Goal: Task Accomplishment & Management: Manage account settings

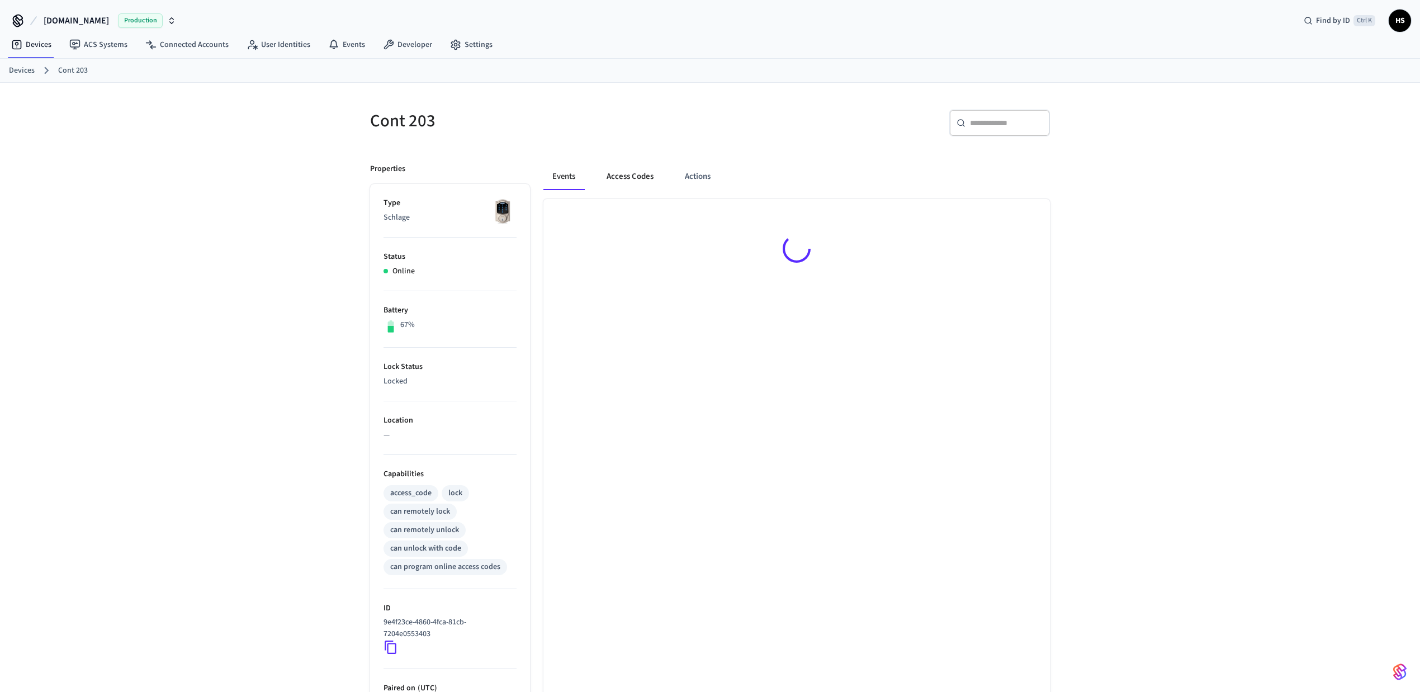
click at [653, 188] on button "Access Codes" at bounding box center [629, 176] width 65 height 27
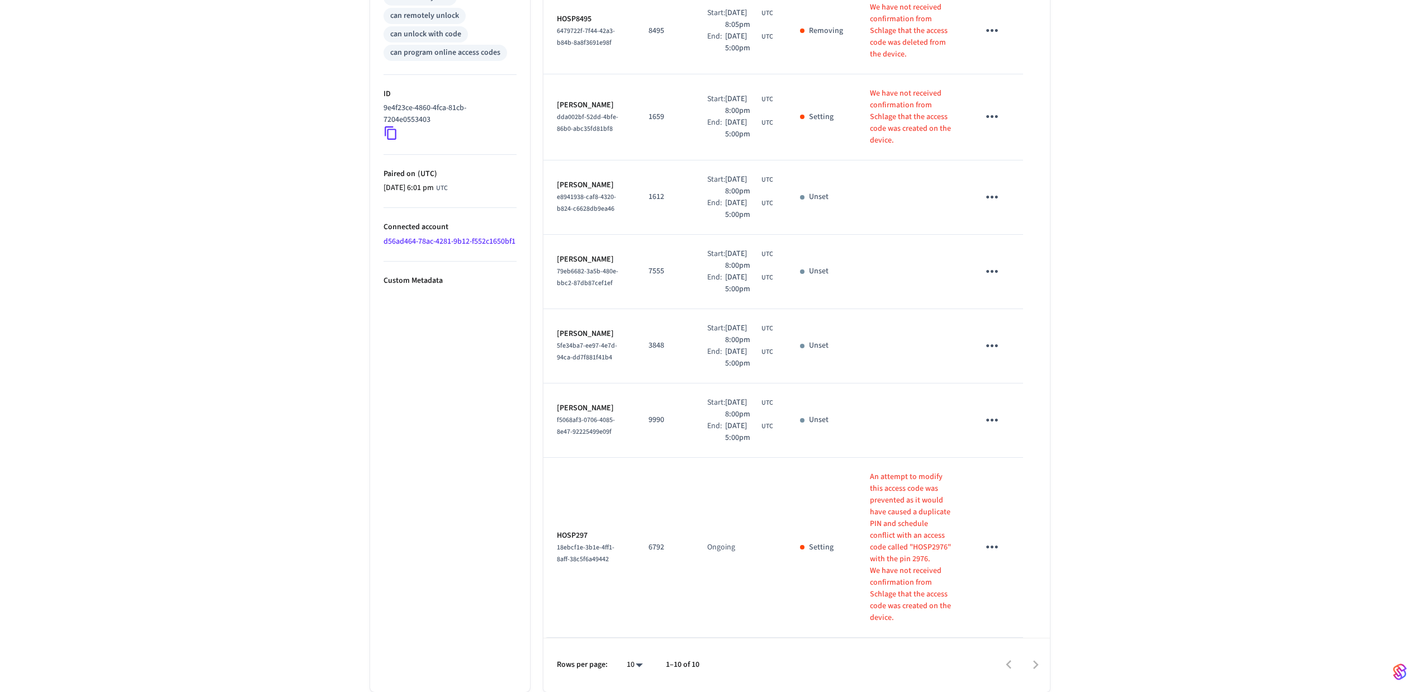
scroll to position [646, 0]
click at [631, 669] on body "[DOMAIN_NAME] Production Find by ID Ctrl K HS Devices ACS Systems Connected Acc…" at bounding box center [710, 89] width 1420 height 1206
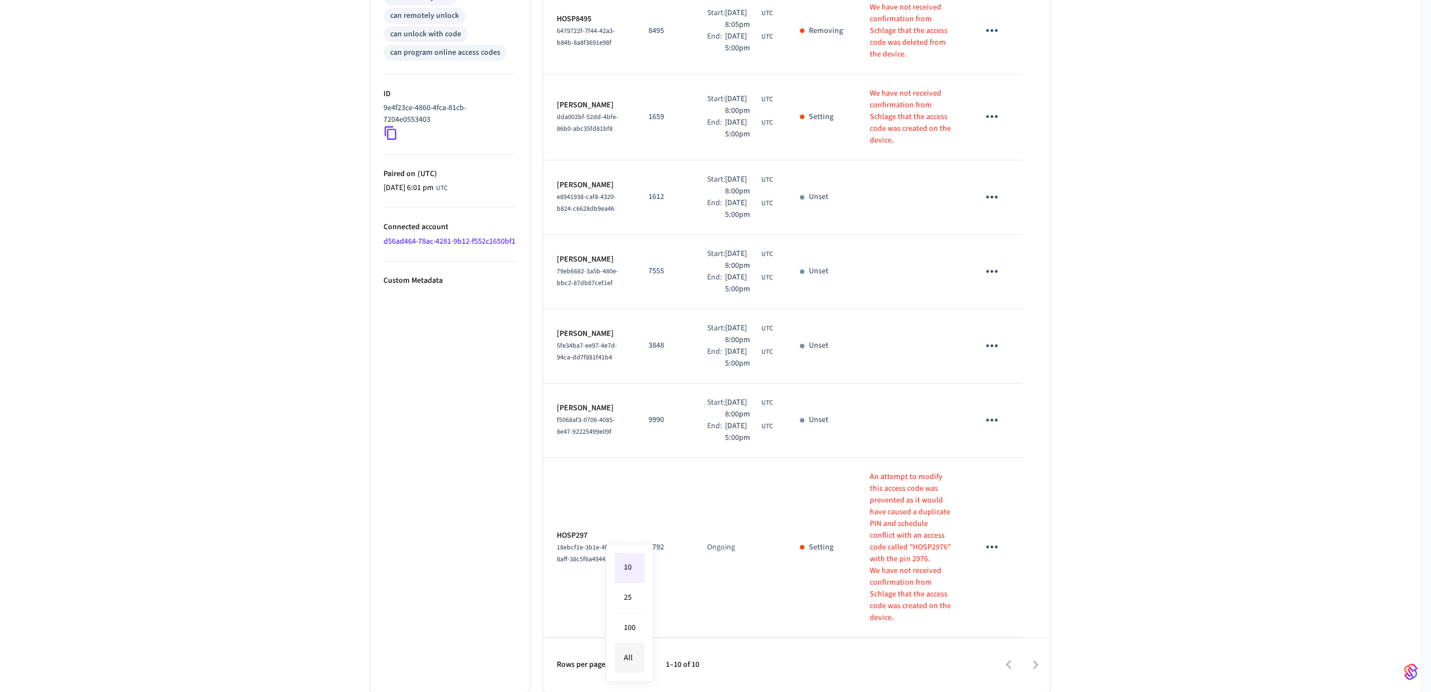
click at [635, 664] on li "All" at bounding box center [630, 658] width 30 height 30
type input "**"
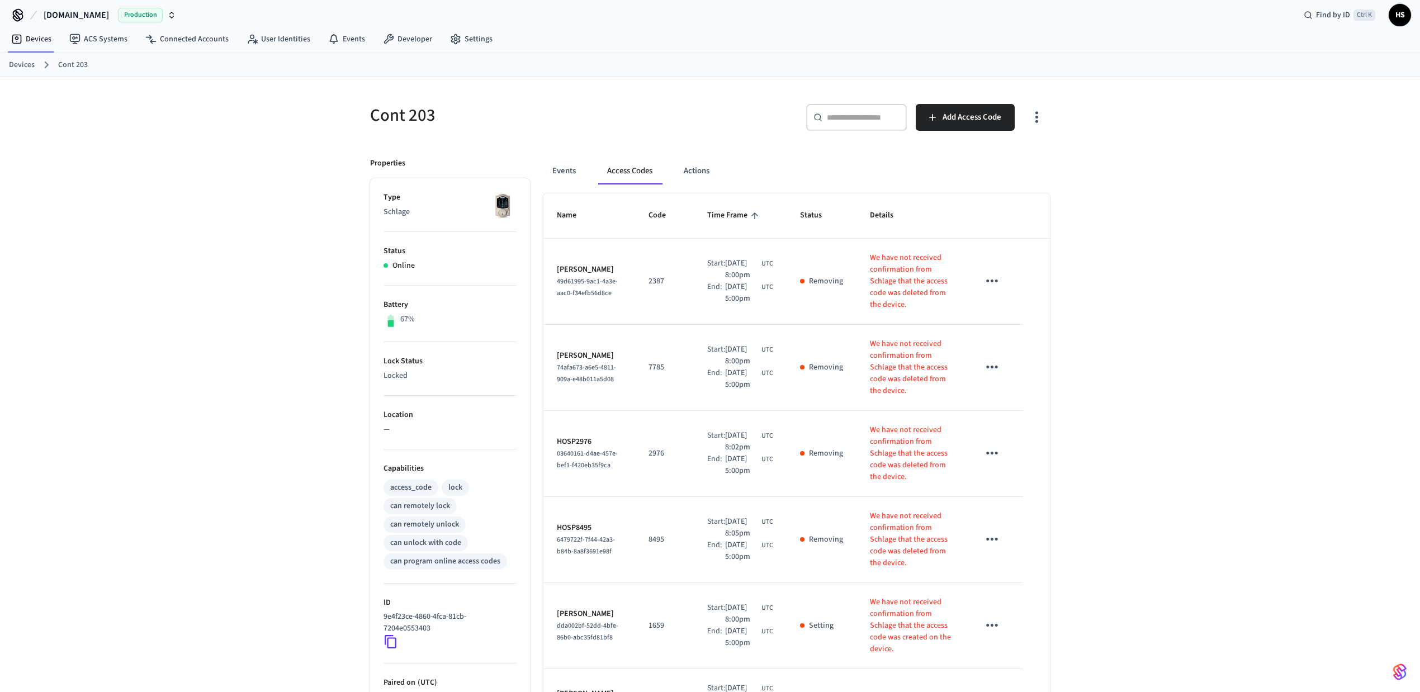
scroll to position [0, 0]
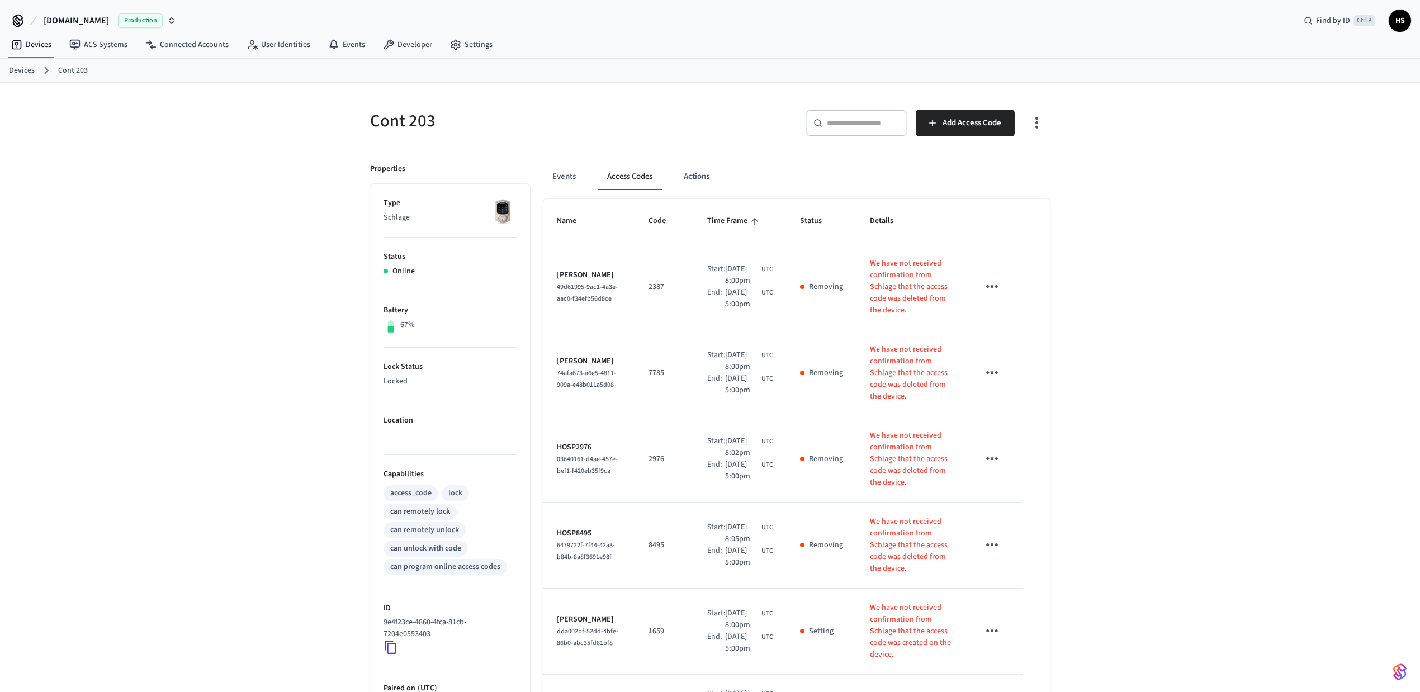
click at [1033, 121] on icon "button" at bounding box center [1036, 122] width 17 height 17
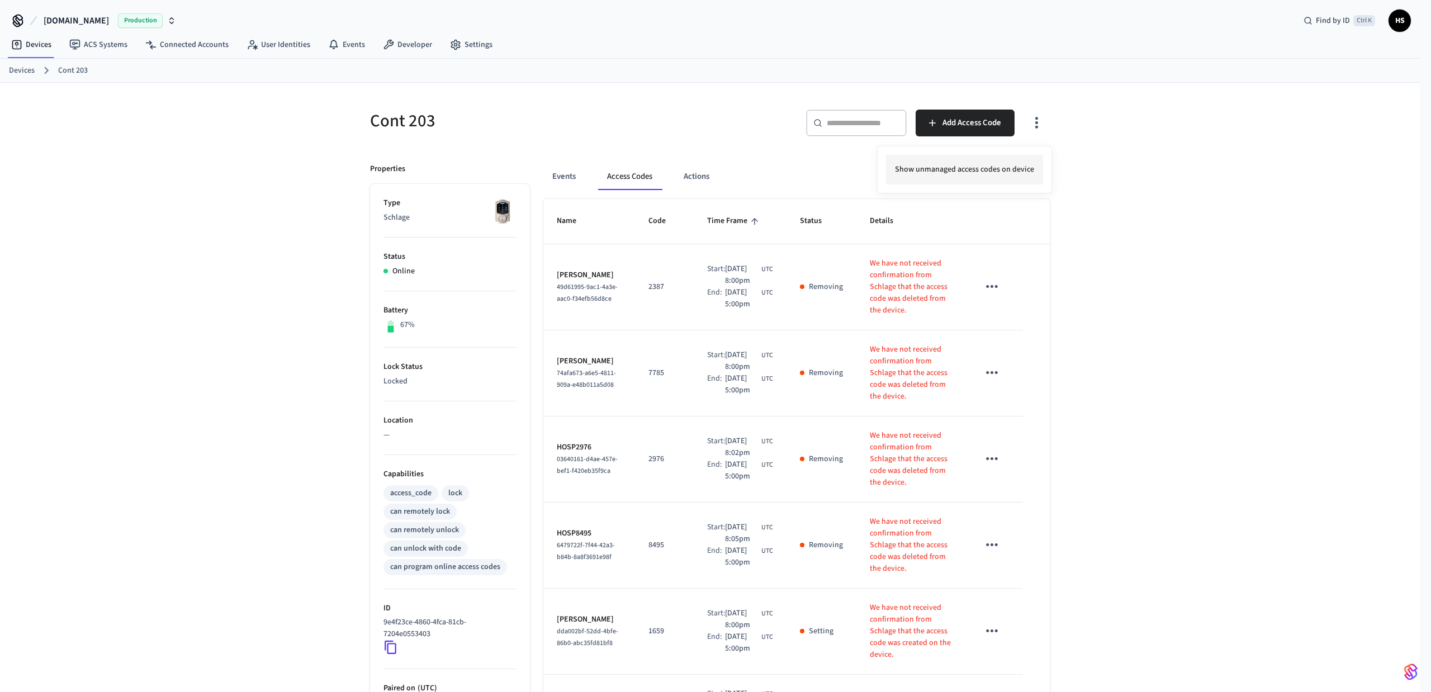
click at [962, 173] on li "Show unmanaged access codes on device" at bounding box center [964, 170] width 157 height 30
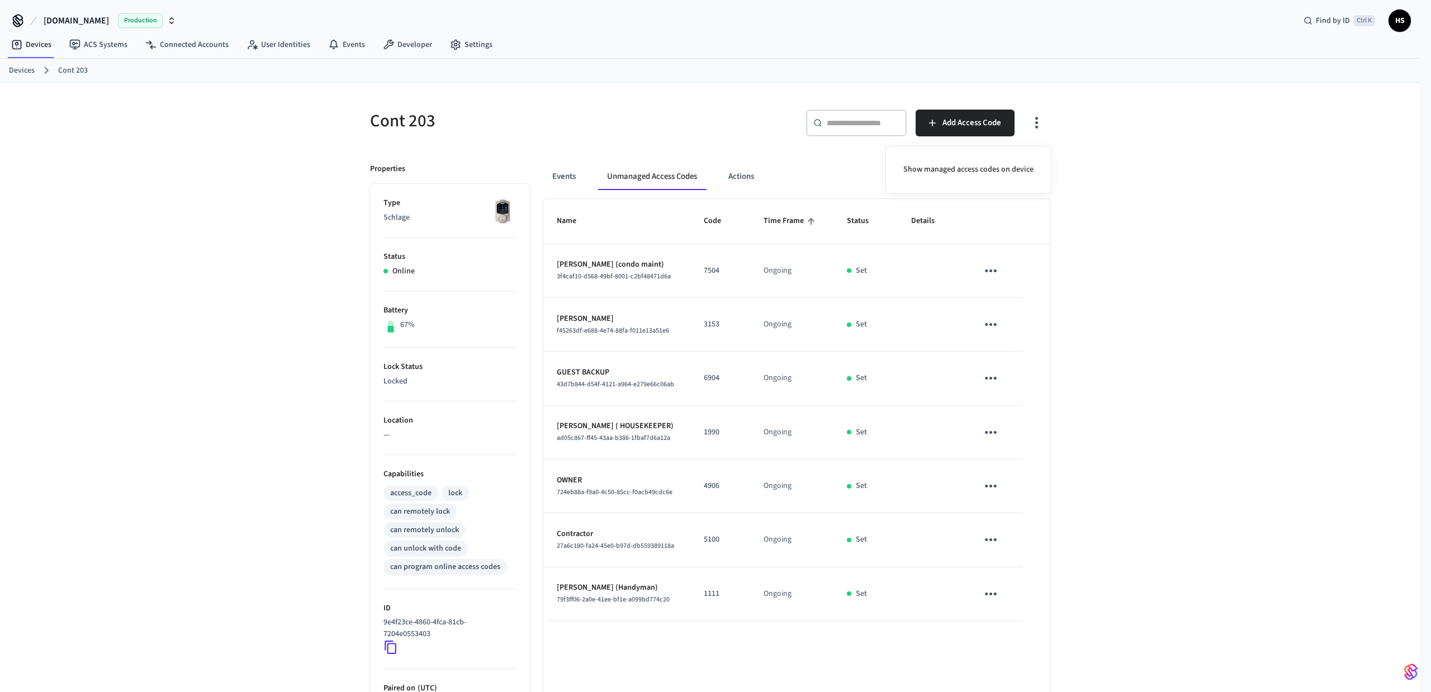
click at [1195, 365] on div at bounding box center [715, 346] width 1431 height 692
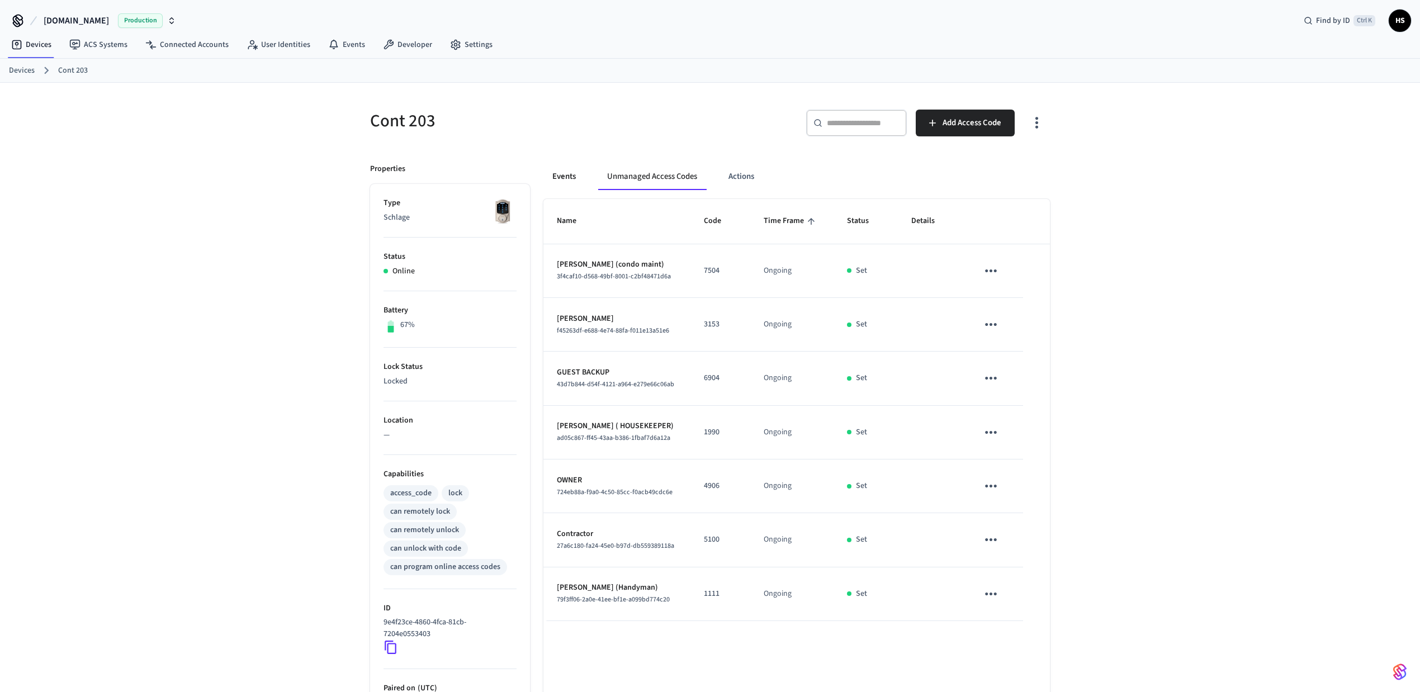
click at [571, 179] on button "Events" at bounding box center [563, 176] width 41 height 27
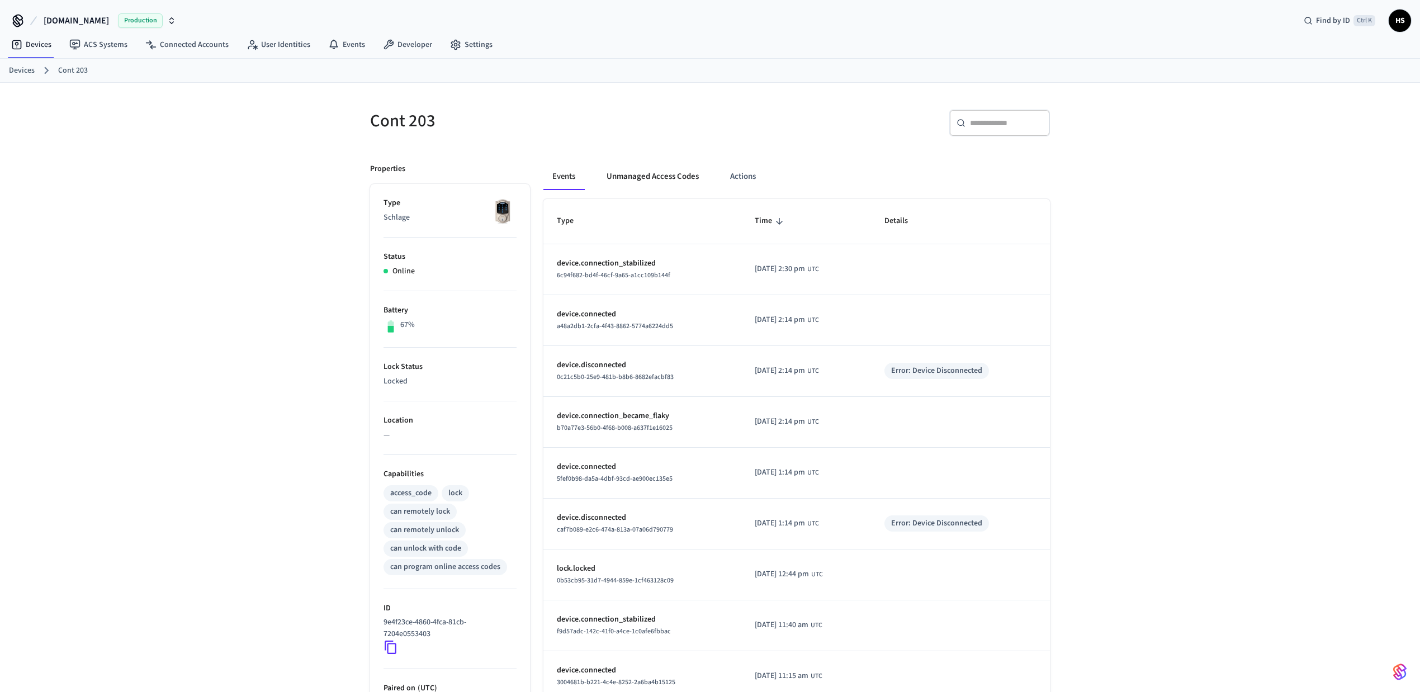
click at [634, 173] on button "Unmanaged Access Codes" at bounding box center [652, 176] width 110 height 27
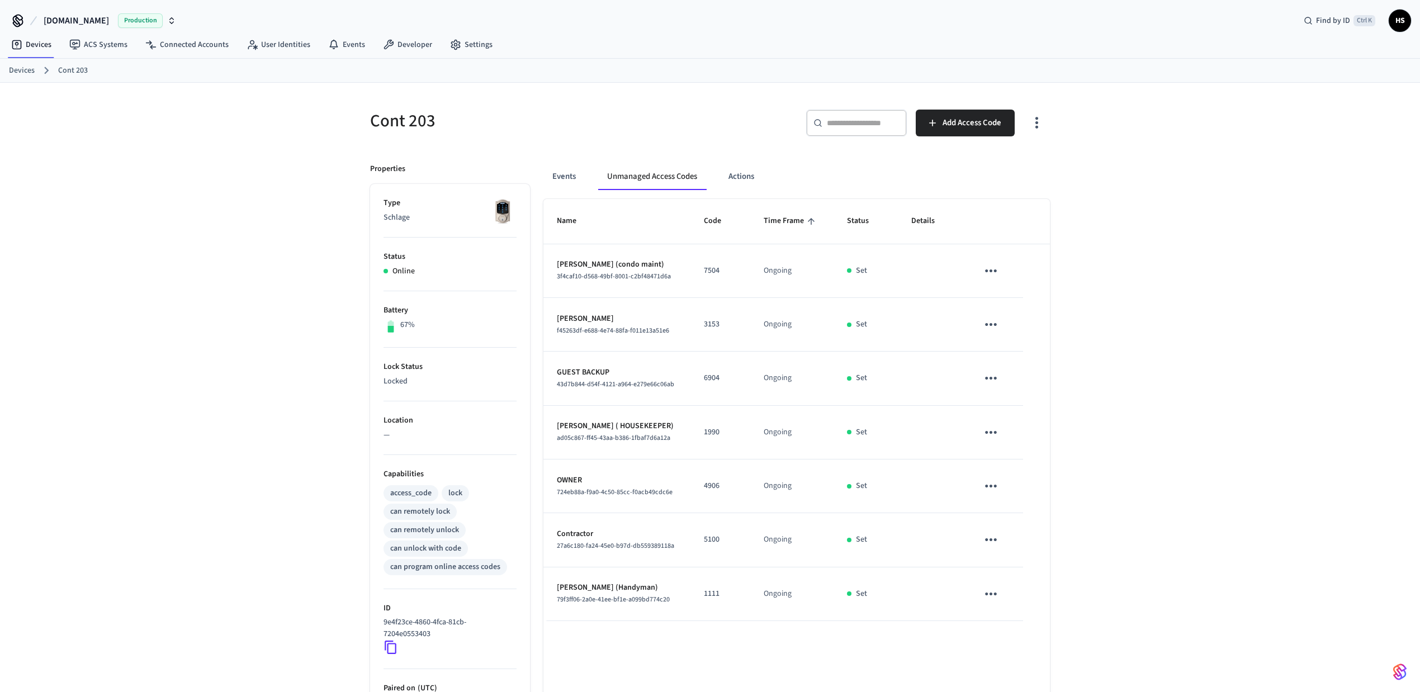
click at [1036, 124] on icon "button" at bounding box center [1036, 123] width 3 height 12
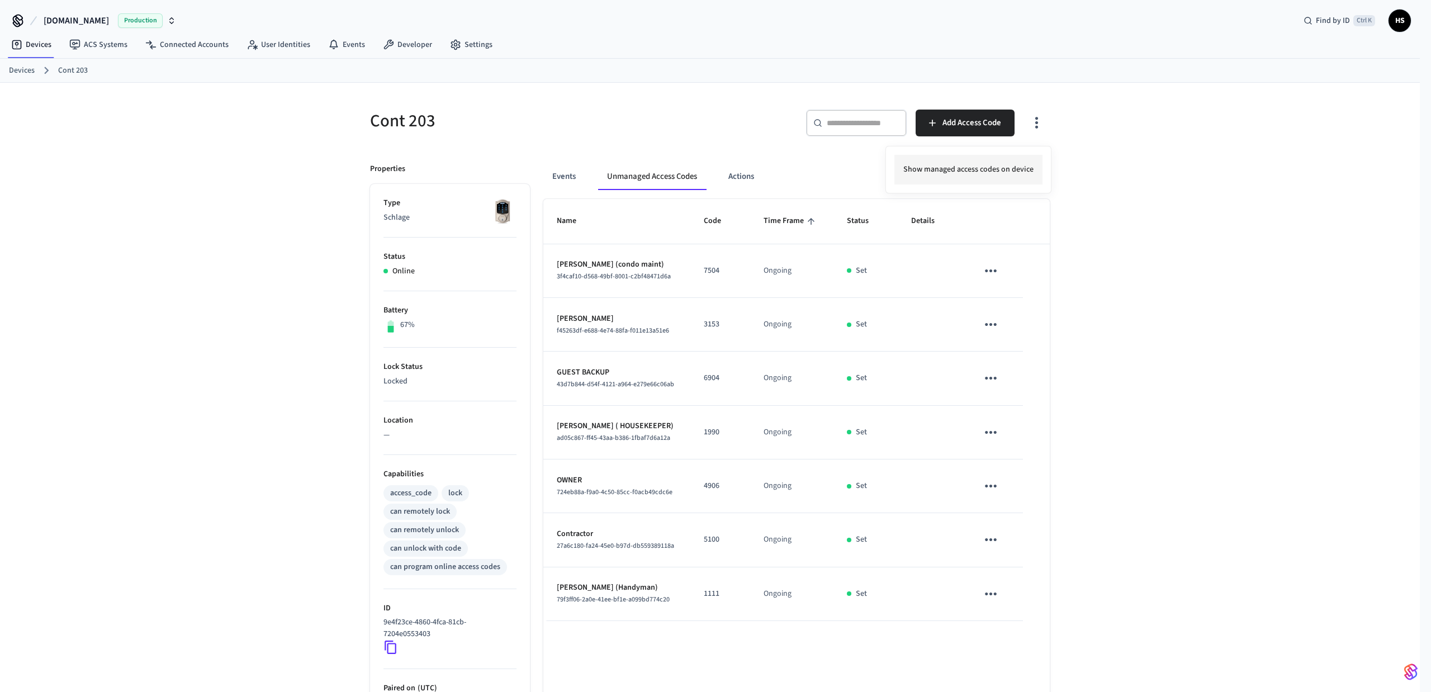
click at [985, 175] on li "Show managed access codes on device" at bounding box center [968, 170] width 148 height 30
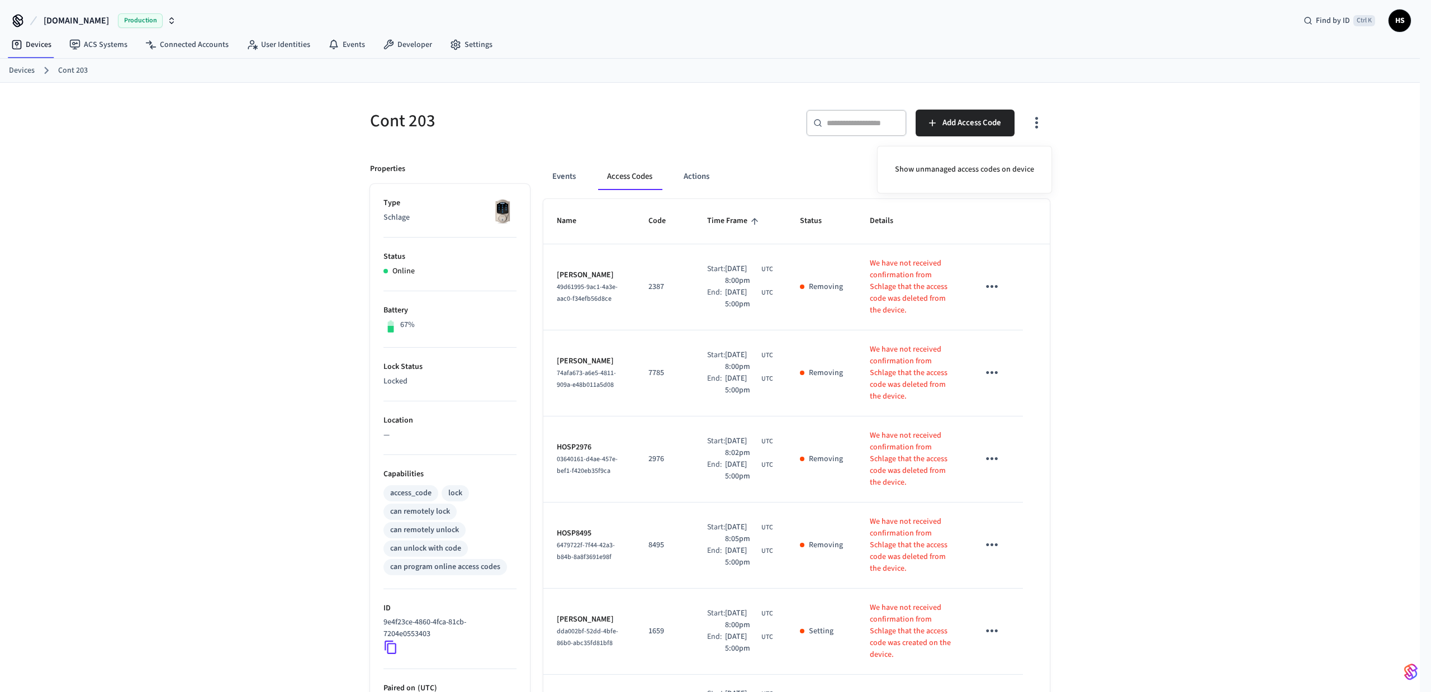
click at [230, 291] on div at bounding box center [715, 346] width 1431 height 692
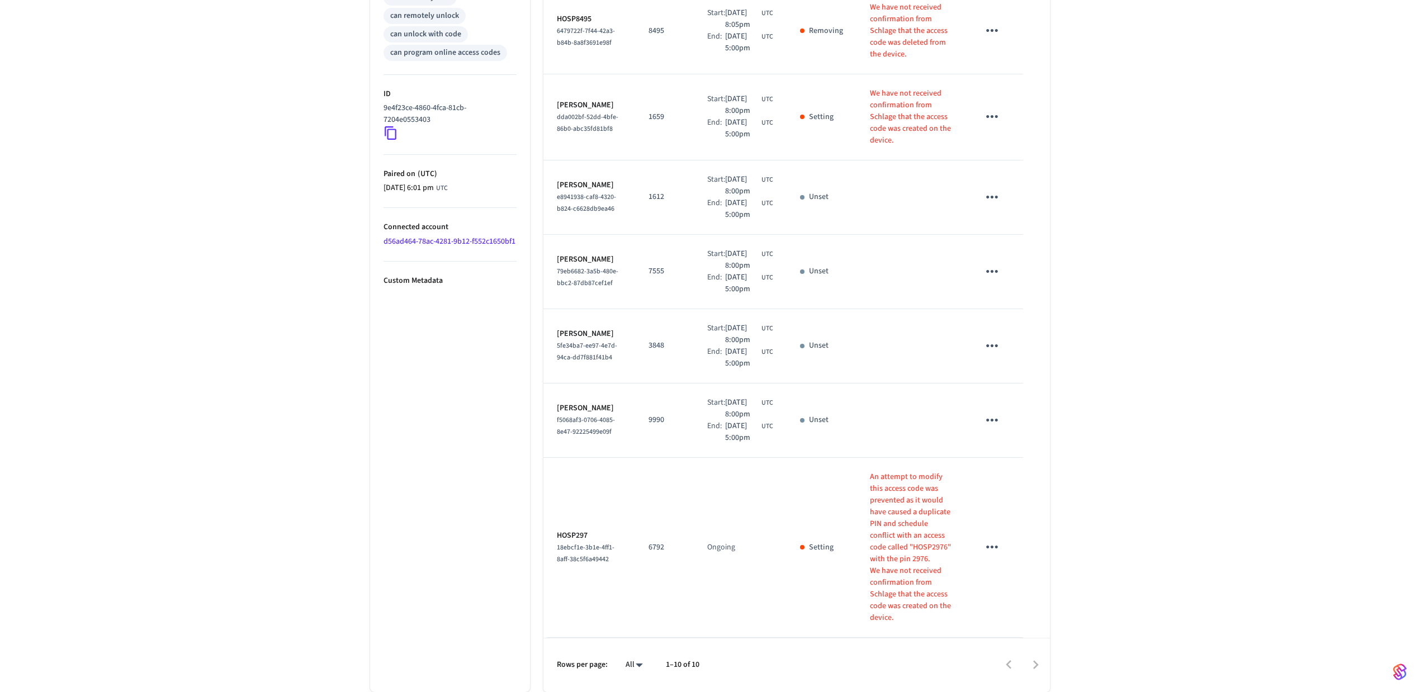
scroll to position [646, 0]
click at [875, 544] on p "An attempt to modify this access code was prevented as it would have caused a d…" at bounding box center [911, 518] width 82 height 94
click at [1096, 503] on div "Cont 203 ​ ​ Add Access Code Properties Type Schlage Status Online Battery 67% …" at bounding box center [710, 130] width 1420 height 1123
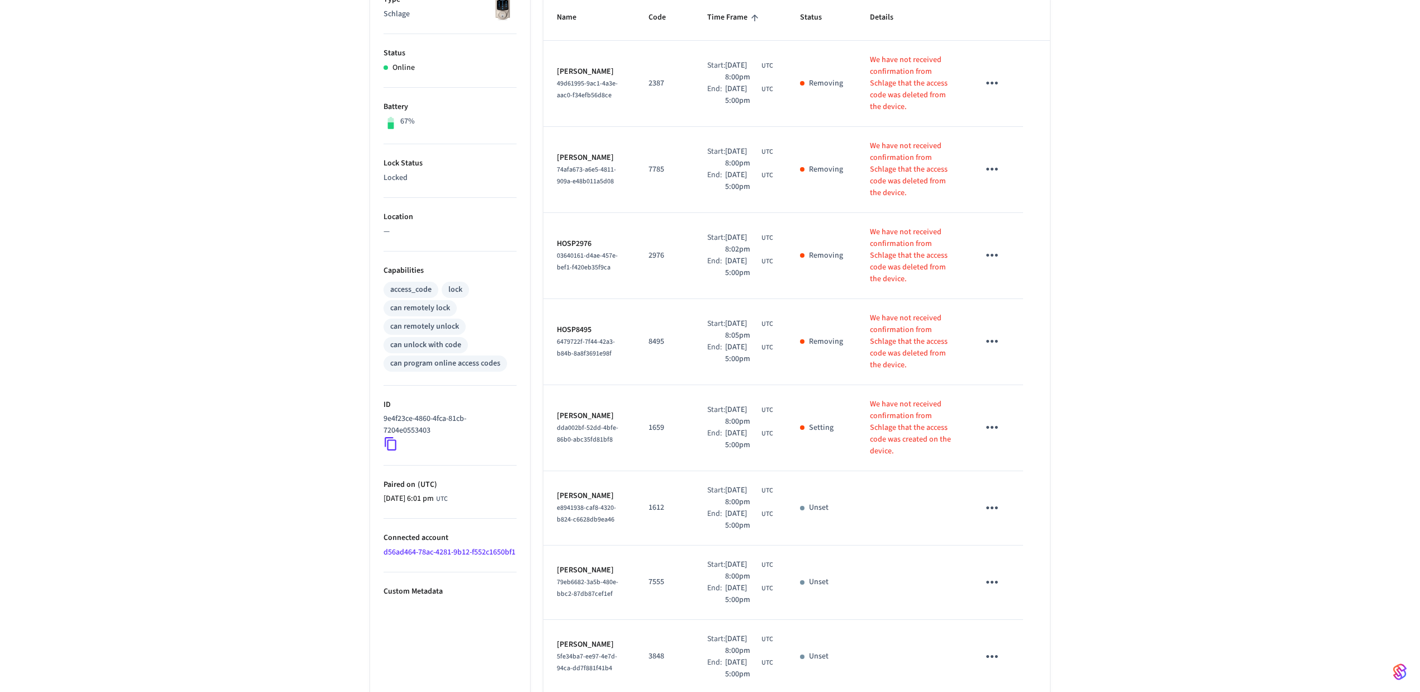
scroll to position [50, 0]
